Goal: Task Accomplishment & Management: Complete application form

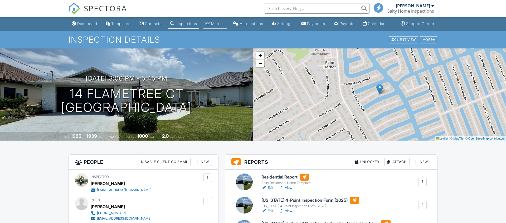
click at [218, 26] on div "Metrics" at bounding box center [218, 23] width 14 height 4
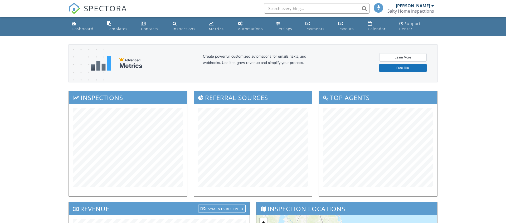
click at [82, 29] on div "Dashboard" at bounding box center [83, 28] width 22 height 5
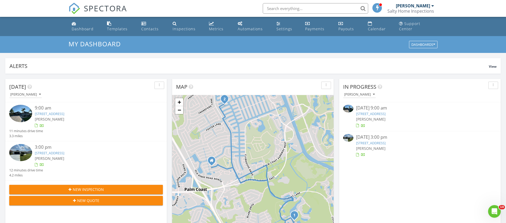
click at [97, 189] on span "New Inspection" at bounding box center [88, 190] width 31 height 6
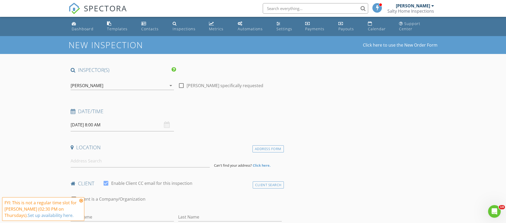
click at [166, 125] on div "08/28/2025 8:00 AM" at bounding box center [122, 124] width 103 height 13
click at [159, 125] on input "08/28/2025 8:00 AM" at bounding box center [122, 124] width 103 height 13
type input "08/29/2025 8:00 AM"
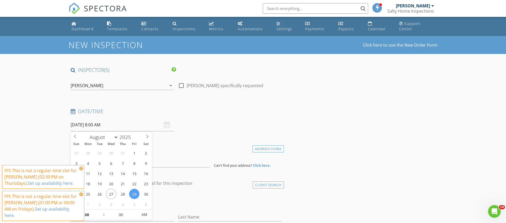
click at [83, 169] on icon at bounding box center [81, 168] width 4 height 4
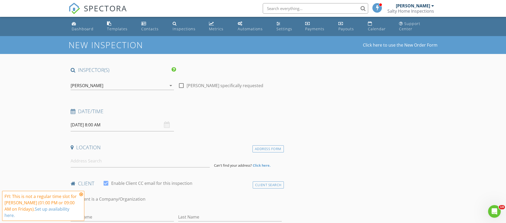
click at [82, 194] on icon at bounding box center [81, 194] width 4 height 4
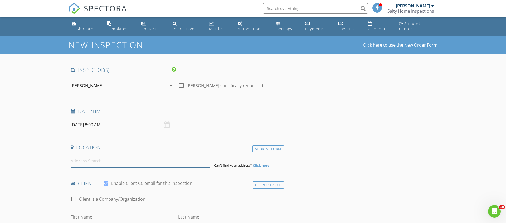
click at [92, 161] on input at bounding box center [140, 161] width 139 height 13
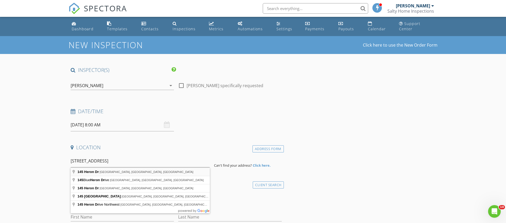
type input "145 Heron Dr, Palm Coast, FL, USA"
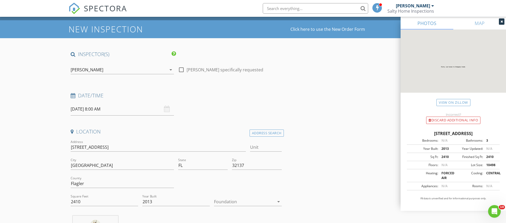
scroll to position [27, 0]
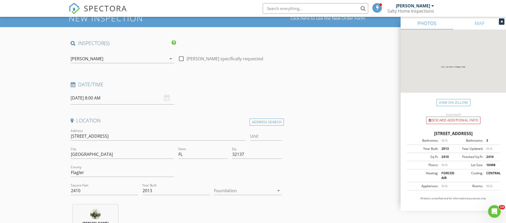
click at [236, 192] on div at bounding box center [244, 190] width 60 height 8
click at [232, 201] on div "Slab" at bounding box center [247, 201] width 59 height 6
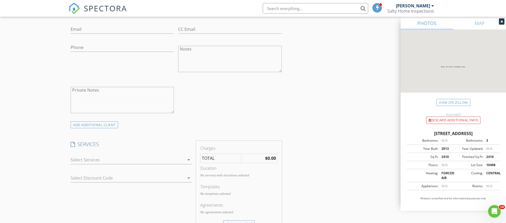
scroll to position [322, 0]
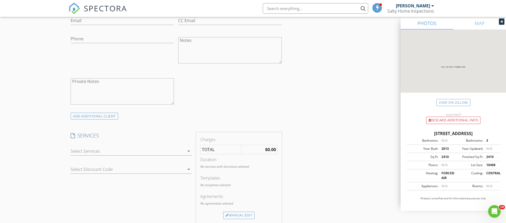
click at [102, 147] on div at bounding box center [128, 151] width 114 height 8
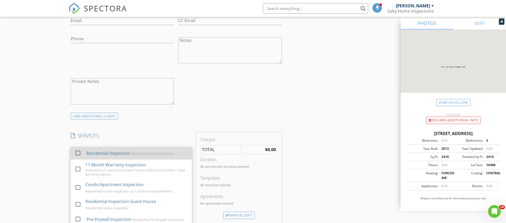
click at [97, 154] on div "Residential Inspection" at bounding box center [108, 153] width 44 height 6
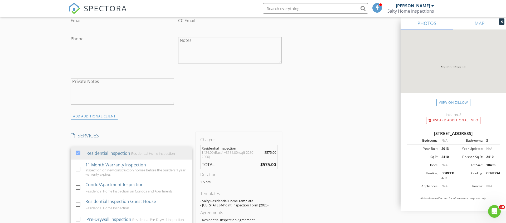
click at [33, 154] on div "New Inspection Click here to use the New Order Form INSPECTOR(S) check_box Stev…" at bounding box center [253, 193] width 506 height 959
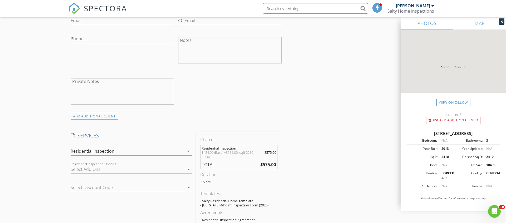
click at [97, 170] on div at bounding box center [128, 169] width 114 height 8
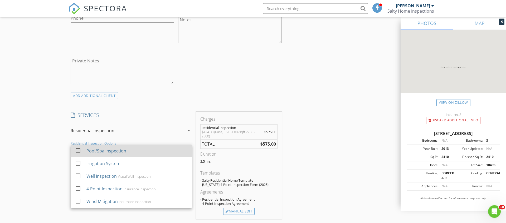
scroll to position [349, 0]
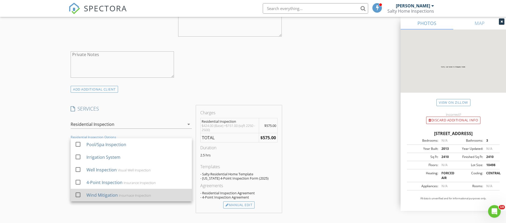
click at [102, 192] on div "Wind Mitigation" at bounding box center [101, 195] width 31 height 6
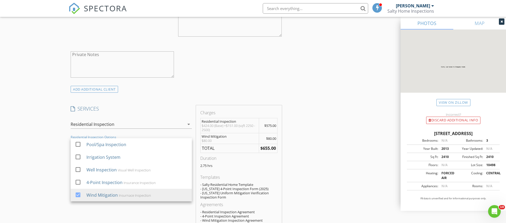
click at [0, 147] on div "New Inspection Click here to use the New Order Form INSPECTOR(S) check_box Stev…" at bounding box center [253, 178] width 506 height 982
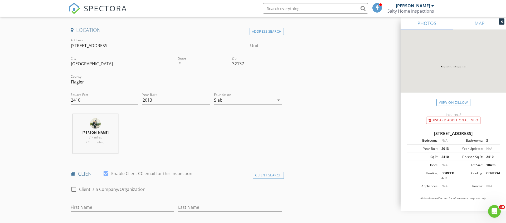
scroll to position [161, 0]
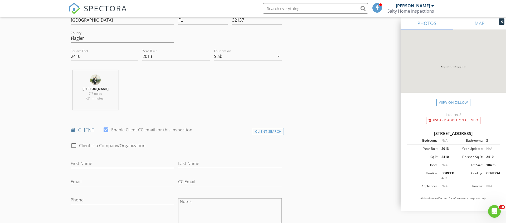
click at [122, 161] on input "First Name" at bounding box center [122, 163] width 103 height 9
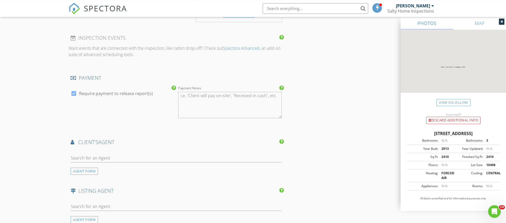
scroll to position [564, 0]
click at [106, 157] on input "text" at bounding box center [176, 157] width 211 height 9
type input "chase"
click at [117, 168] on li "Chase Sabine Realty Exchange" at bounding box center [176, 169] width 210 height 15
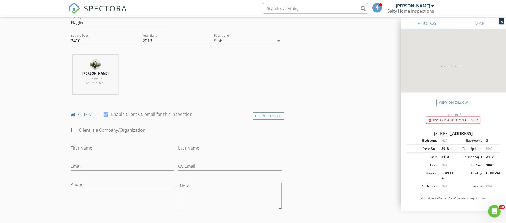
scroll to position [188, 0]
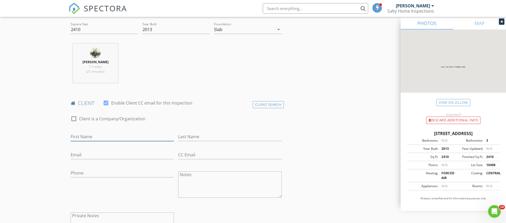
click at [85, 139] on input "First Name" at bounding box center [122, 136] width 103 height 9
paste input "Tom Seale"
drag, startPoint x: 103, startPoint y: 141, endPoint x: 85, endPoint y: 139, distance: 18.1
click at [85, 139] on div "First Name Tom Seale" at bounding box center [122, 139] width 103 height 14
drag, startPoint x: 91, startPoint y: 136, endPoint x: 81, endPoint y: 136, distance: 10.3
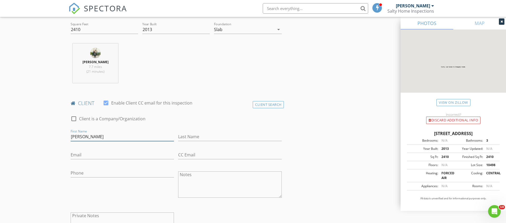
click at [81, 136] on input "Tom Seale" at bounding box center [122, 136] width 103 height 9
type input "Tom"
click at [186, 141] on input "Last Name" at bounding box center [229, 136] width 103 height 9
paste input "Seale"
type input "Seale"
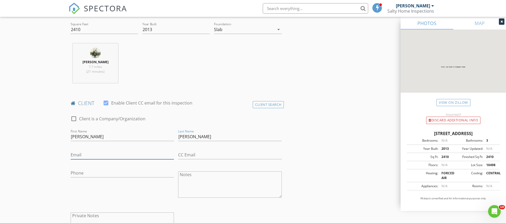
click at [85, 154] on input "Email" at bounding box center [122, 155] width 103 height 9
paste input "Deborahseale2014@gmail.com"
type input "Deborahseale2014@gmail.com"
drag, startPoint x: 100, startPoint y: 138, endPoint x: 50, endPoint y: 135, distance: 50.4
click at [71, 135] on input "Tom" at bounding box center [122, 136] width 103 height 9
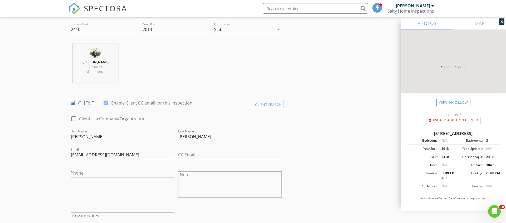
type input "Deborah"
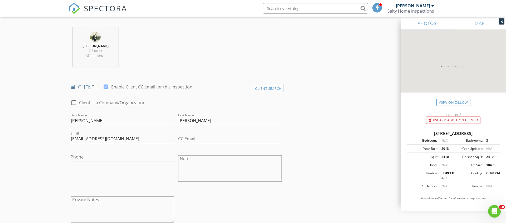
scroll to position [215, 0]
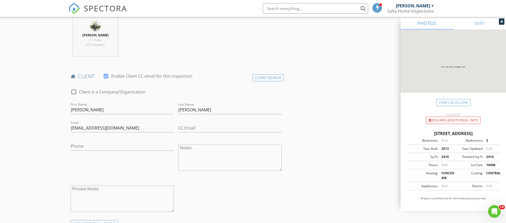
click at [78, 154] on div at bounding box center [122, 154] width 103 height 3
click at [87, 141] on div "Phone" at bounding box center [122, 147] width 103 height 17
click at [100, 147] on input "Phone" at bounding box center [122, 146] width 103 height 9
type input "423-723-4858"
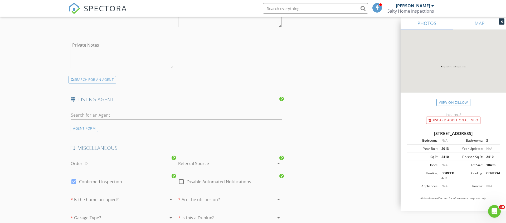
scroll to position [806, 0]
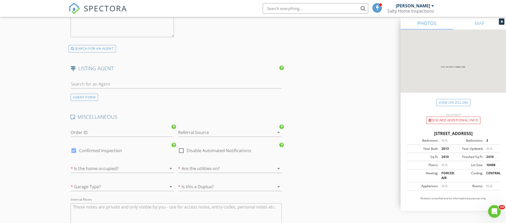
click at [158, 173] on div "* Is the home occupied? arrow_drop_down" at bounding box center [122, 171] width 103 height 14
click at [157, 169] on div at bounding box center [115, 168] width 88 height 8
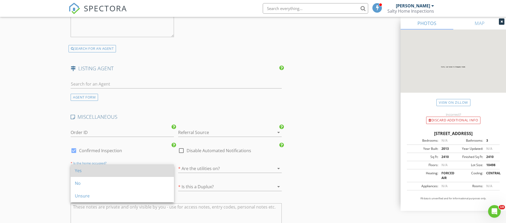
click at [144, 173] on div "Yes" at bounding box center [122, 170] width 95 height 6
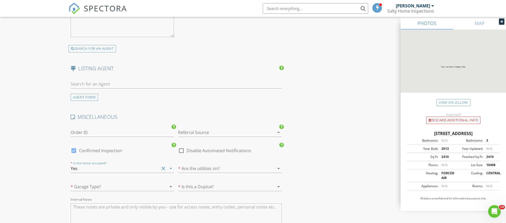
click at [165, 167] on icon "clear" at bounding box center [163, 168] width 6 height 6
click at [168, 169] on icon "arrow_drop_down" at bounding box center [170, 168] width 6 height 6
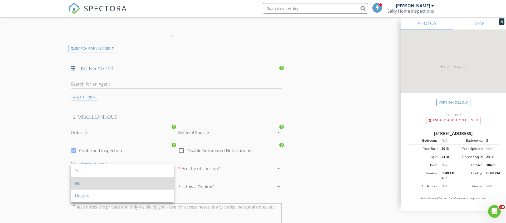
click at [152, 184] on div "No" at bounding box center [122, 183] width 95 height 6
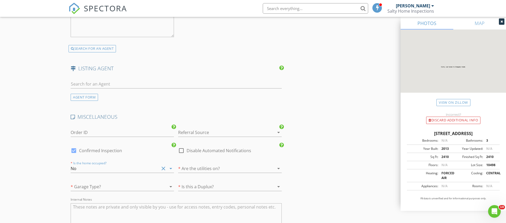
click at [205, 174] on div "* Are the utilities on? arrow_drop_down" at bounding box center [229, 171] width 103 height 14
click at [210, 170] on div at bounding box center [222, 168] width 88 height 8
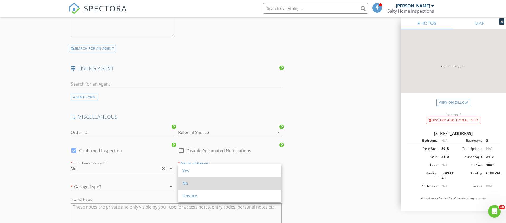
click at [207, 177] on div "No" at bounding box center [229, 183] width 95 height 13
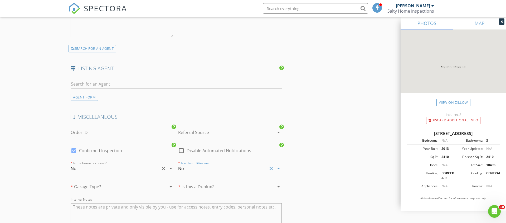
click at [211, 170] on div "No" at bounding box center [222, 168] width 88 height 8
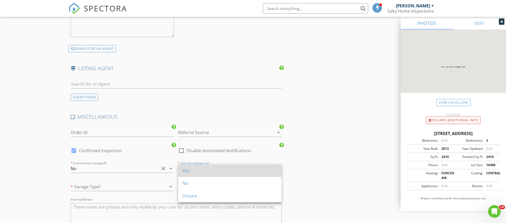
click at [209, 174] on div "Yes" at bounding box center [229, 170] width 95 height 6
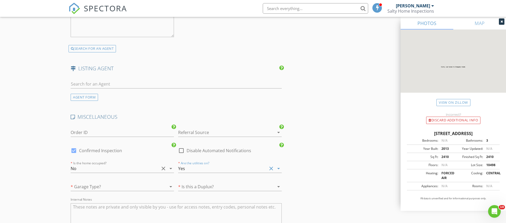
click at [207, 182] on div "* Is this a Duplux? arrow_drop_down" at bounding box center [229, 187] width 103 height 17
click at [207, 186] on div at bounding box center [222, 186] width 88 height 8
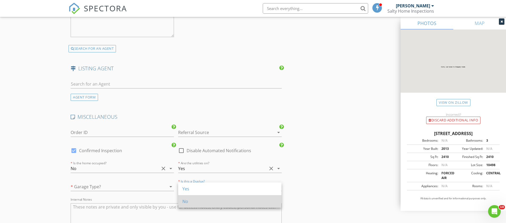
click at [204, 199] on div "No" at bounding box center [229, 201] width 95 height 6
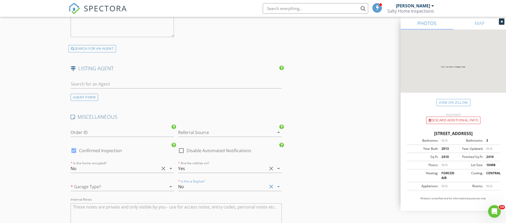
click at [152, 186] on div at bounding box center [115, 186] width 88 height 8
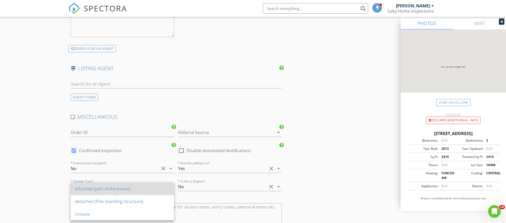
click at [151, 187] on div "attached (part of the house)" at bounding box center [122, 189] width 95 height 6
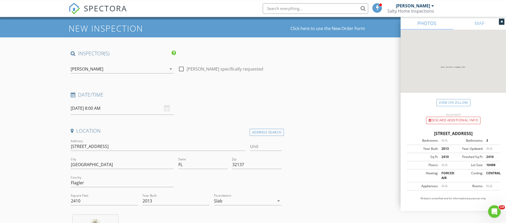
scroll to position [2, 0]
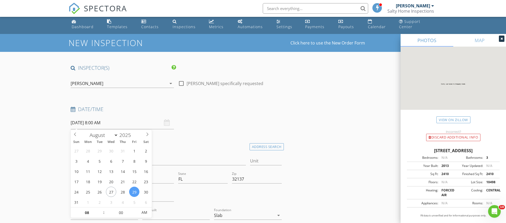
click at [172, 125] on input "08/29/2025 8:00 AM" at bounding box center [122, 122] width 103 height 13
type input "09"
type input "08/29/2025 9:00 AM"
click at [100, 210] on span at bounding box center [101, 209] width 4 height 5
type input "10"
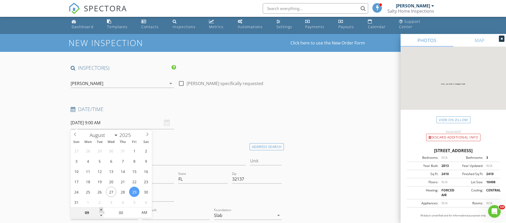
type input "08/29/2025 10:00 AM"
click at [100, 210] on span at bounding box center [101, 209] width 4 height 5
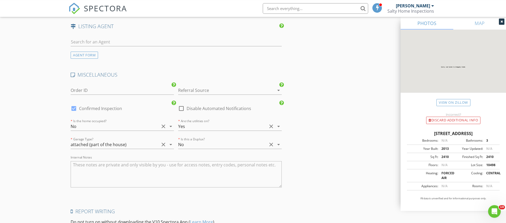
scroll to position [862, 0]
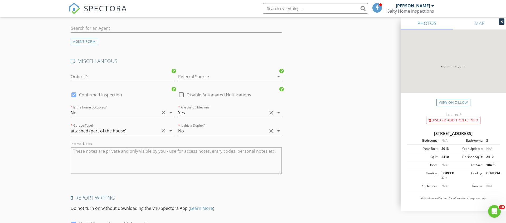
click at [226, 80] on div at bounding box center [222, 76] width 88 height 8
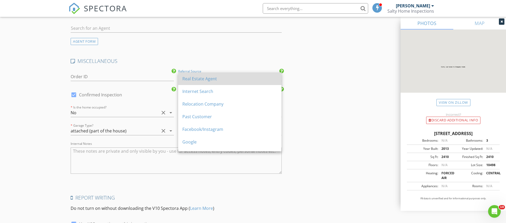
click at [215, 82] on div "Real Estate Agent" at bounding box center [229, 78] width 95 height 13
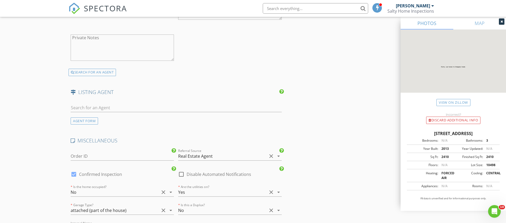
scroll to position [915, 0]
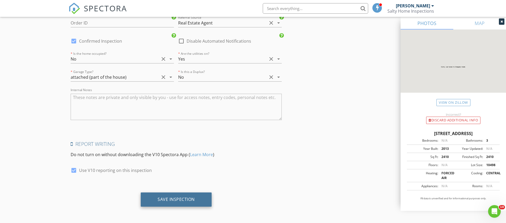
click at [184, 196] on div "Save Inspection" at bounding box center [176, 199] width 71 height 14
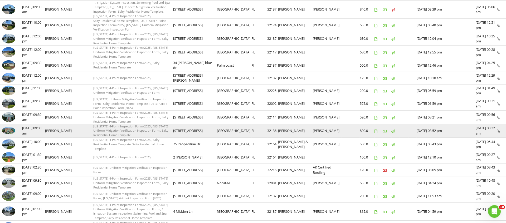
scroll to position [107, 0]
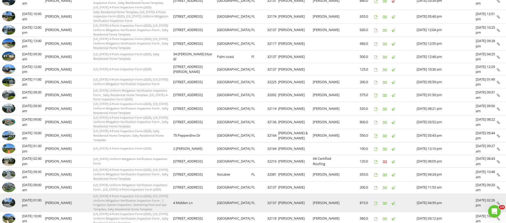
click at [8, 198] on img at bounding box center [8, 203] width 13 height 10
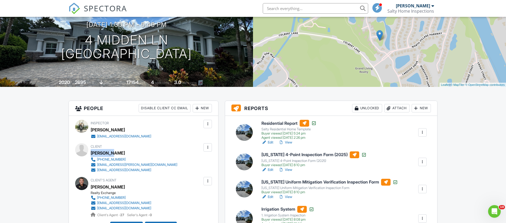
click at [91, 157] on div "Tom Seale" at bounding box center [136, 153] width 91 height 8
drag, startPoint x: 148, startPoint y: 178, endPoint x: 96, endPoint y: 176, distance: 51.6
click at [96, 173] on div "423-723-4858 ta.seale@yahoo.com Deborahseale2014@gmail.com" at bounding box center [136, 165] width 91 height 16
copy link "Deborahseale2014@gmail.com"
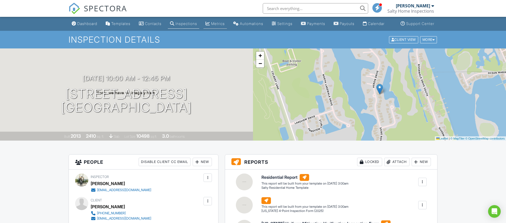
click at [212, 26] on div "Metrics" at bounding box center [218, 23] width 14 height 4
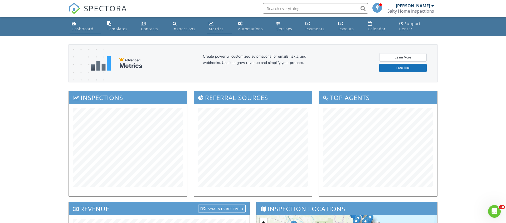
click at [75, 27] on div "Dashboard" at bounding box center [83, 28] width 22 height 5
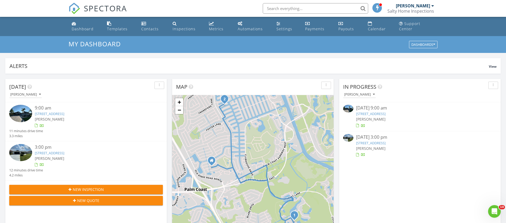
click at [50, 117] on span "[PERSON_NAME]" at bounding box center [49, 119] width 29 height 5
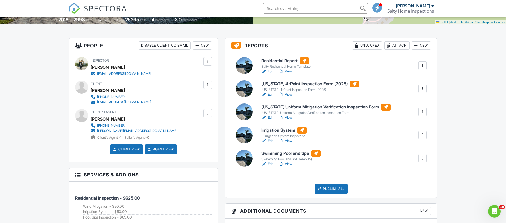
scroll to position [117, 0]
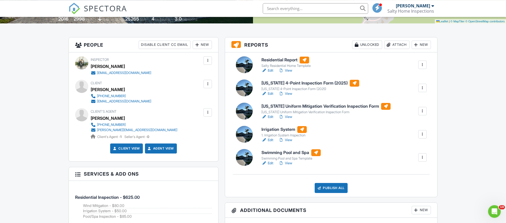
click at [289, 73] on link "View" at bounding box center [285, 70] width 14 height 5
click at [286, 97] on link "View" at bounding box center [285, 93] width 14 height 5
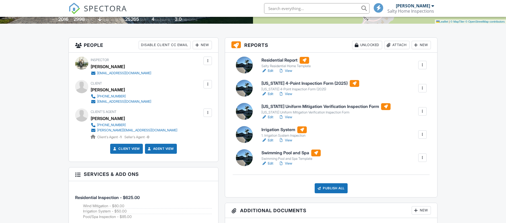
scroll to position [117, 0]
click at [288, 143] on link "View" at bounding box center [285, 140] width 14 height 5
click at [288, 166] on link "View" at bounding box center [285, 163] width 14 height 5
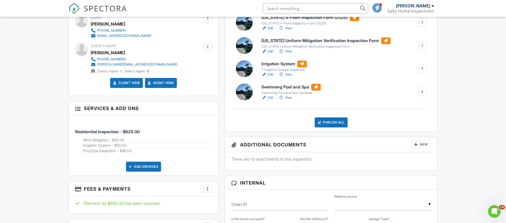
scroll to position [122, 0]
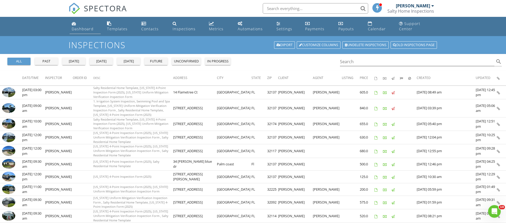
click at [83, 27] on div "Dashboard" at bounding box center [83, 28] width 22 height 5
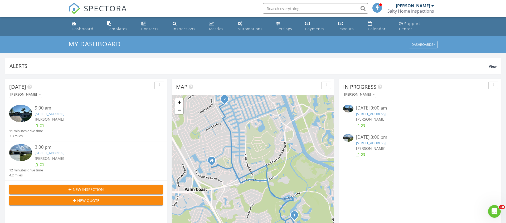
click at [57, 114] on link "52 Scarlet Oak Cir, Palm Coast, FL 32137" at bounding box center [49, 113] width 29 height 5
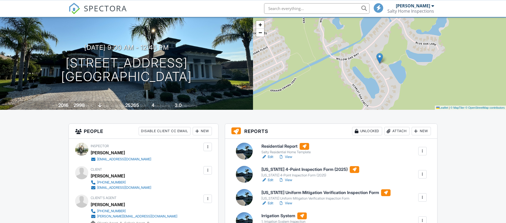
scroll to position [54, 0]
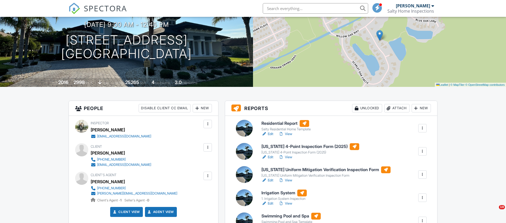
click at [289, 137] on link "View" at bounding box center [285, 133] width 14 height 5
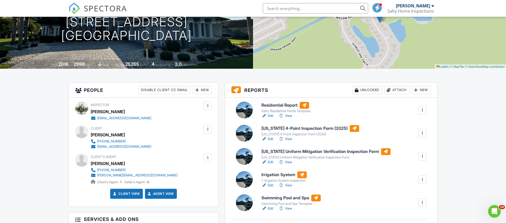
scroll to position [81, 0]
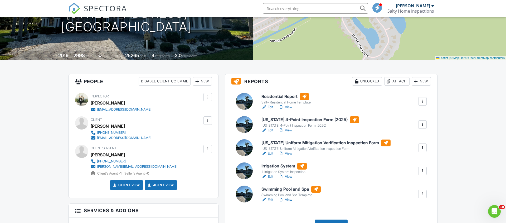
click at [288, 110] on link "View" at bounding box center [285, 107] width 14 height 5
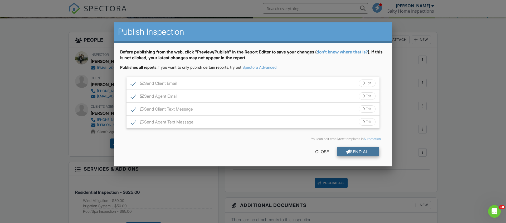
click at [366, 154] on div "Send All" at bounding box center [358, 151] width 42 height 9
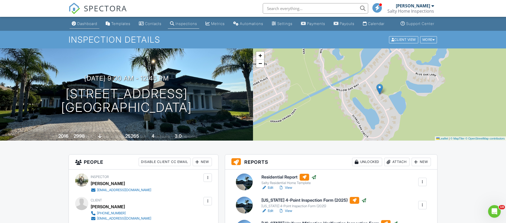
click at [82, 26] on div "Dashboard" at bounding box center [87, 23] width 20 height 4
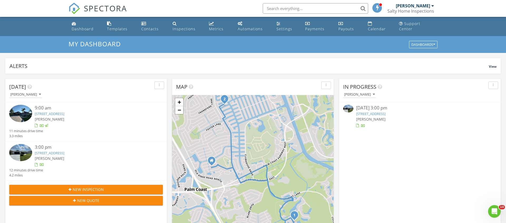
click at [64, 153] on link "[STREET_ADDRESS]" at bounding box center [49, 153] width 29 height 5
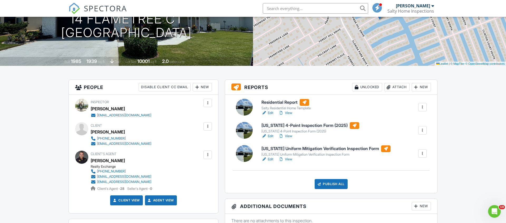
scroll to position [27, 0]
